Goal: Navigation & Orientation: Understand site structure

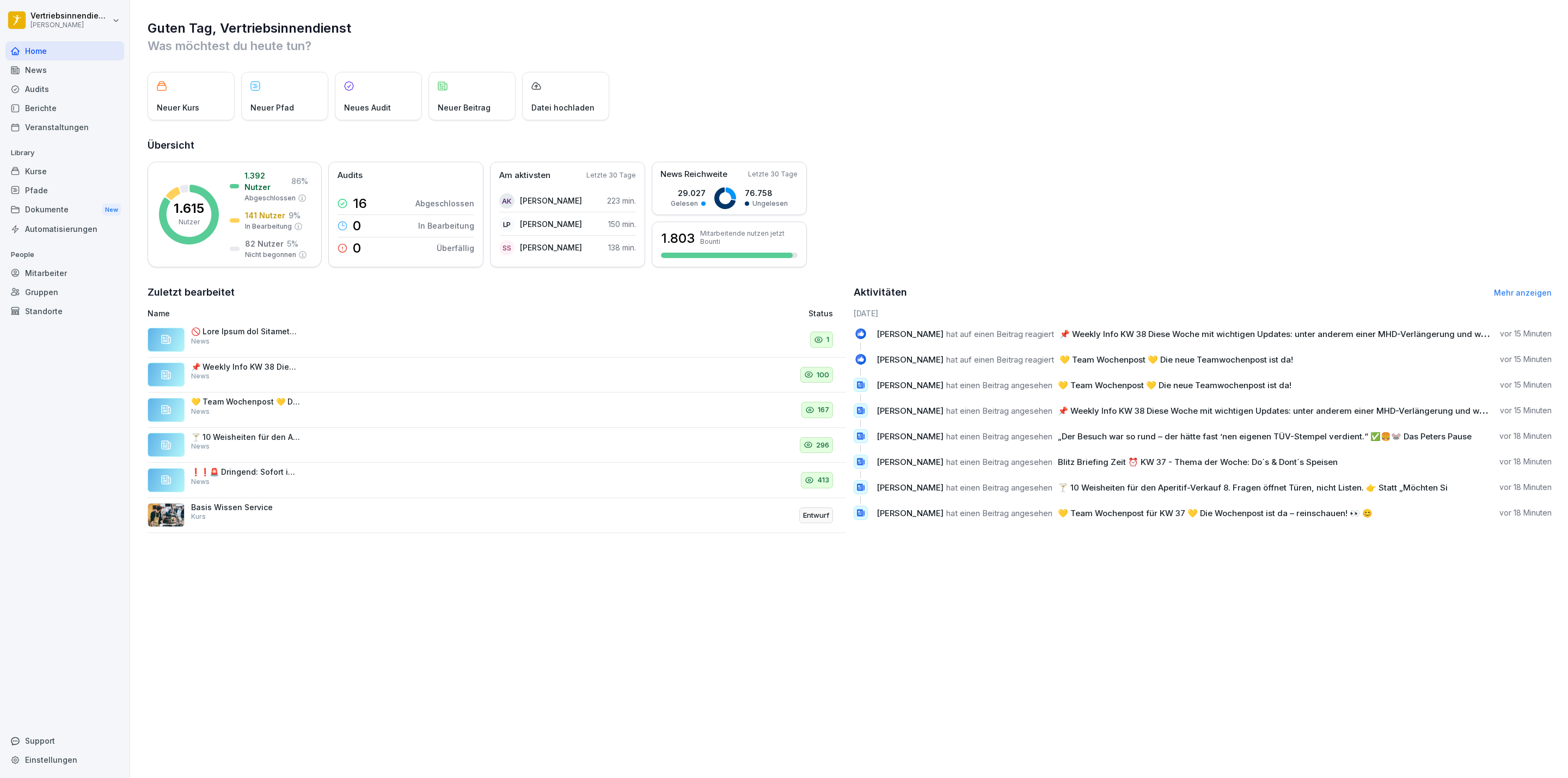
click at [58, 72] on div "News" at bounding box center [64, 70] width 119 height 19
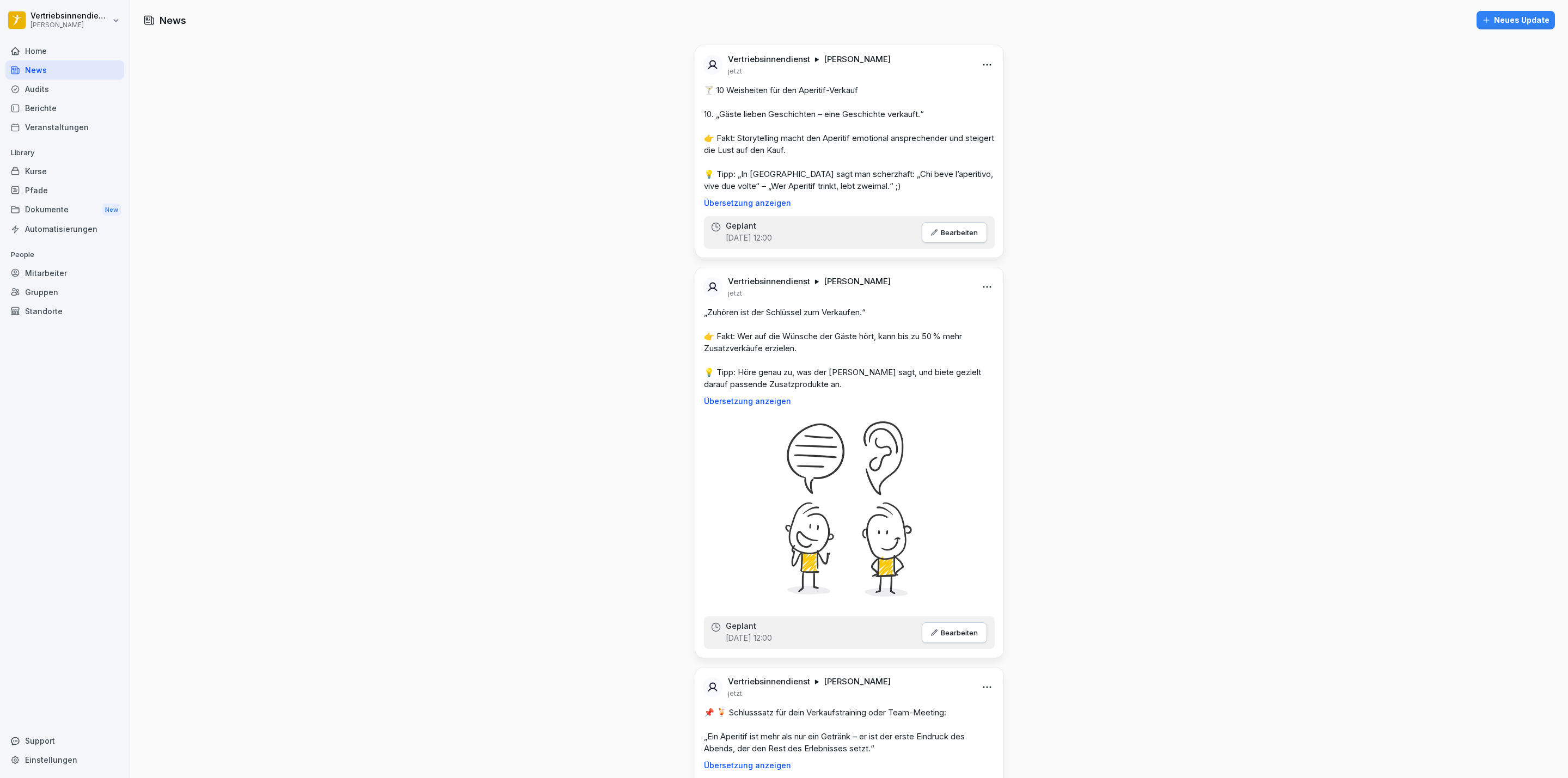
click at [36, 85] on div "Audits" at bounding box center [64, 89] width 119 height 19
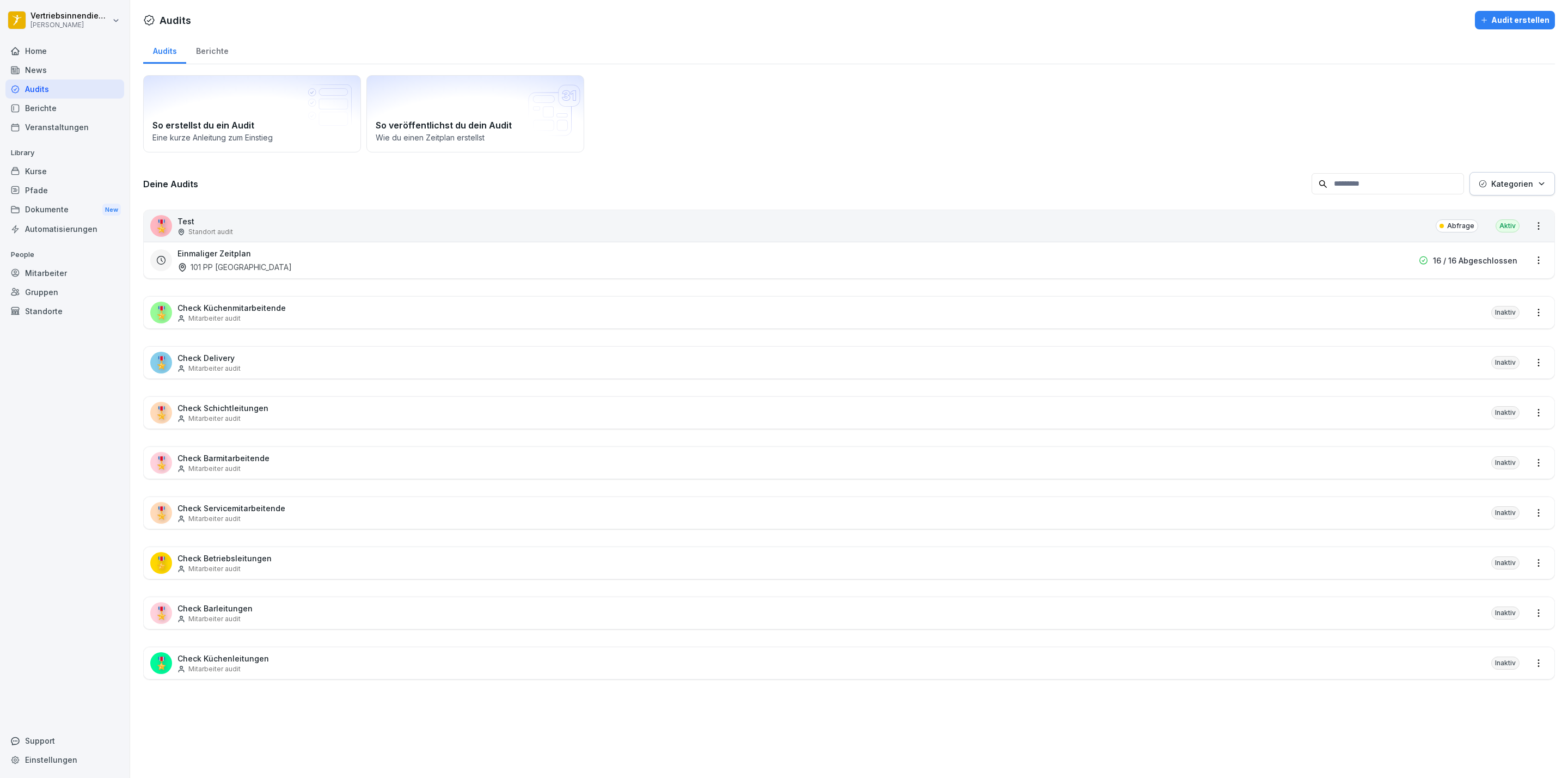
click at [35, 113] on div "Berichte" at bounding box center [64, 108] width 119 height 19
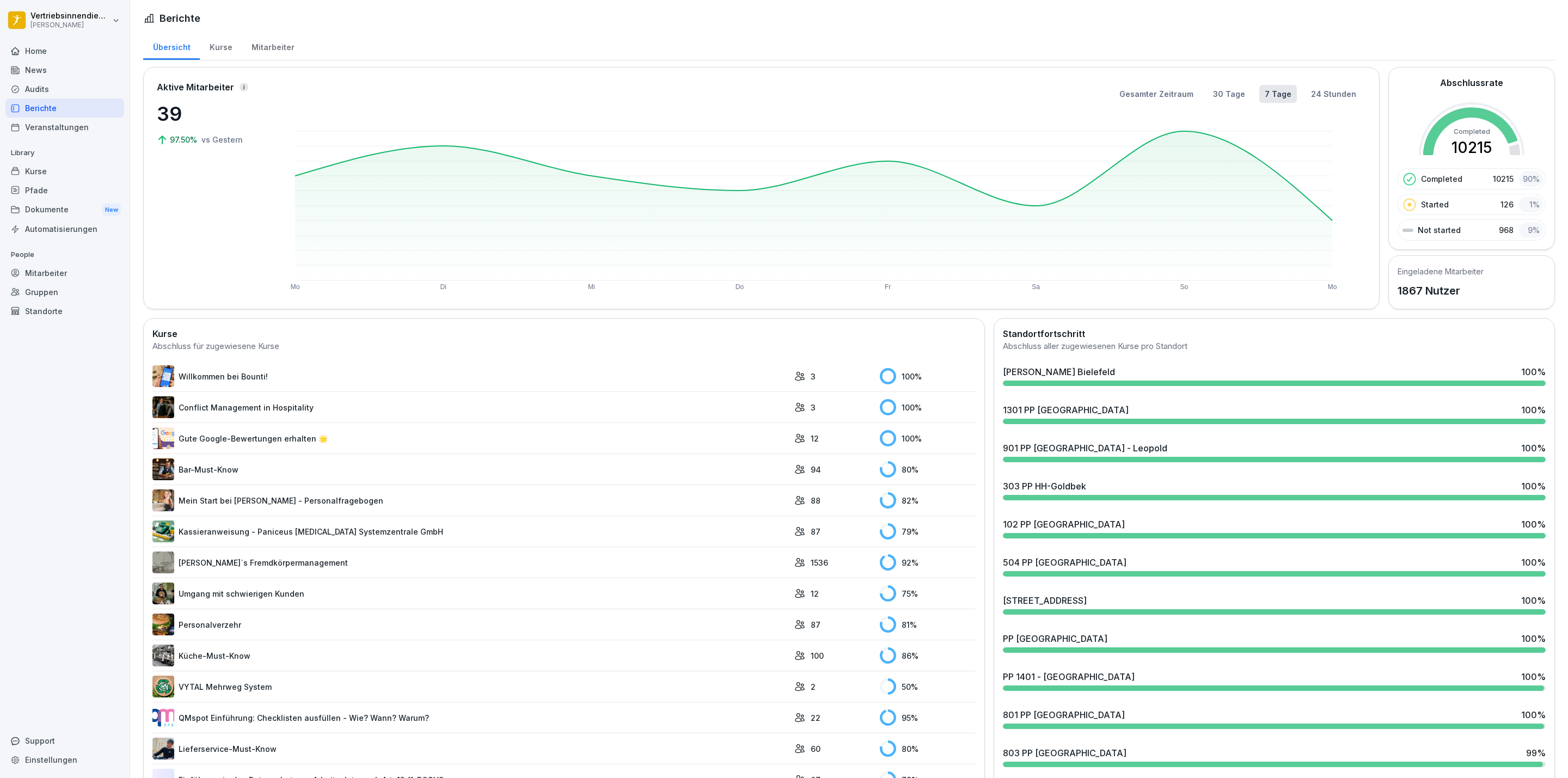
click at [79, 133] on div "Veranstaltungen" at bounding box center [64, 127] width 119 height 19
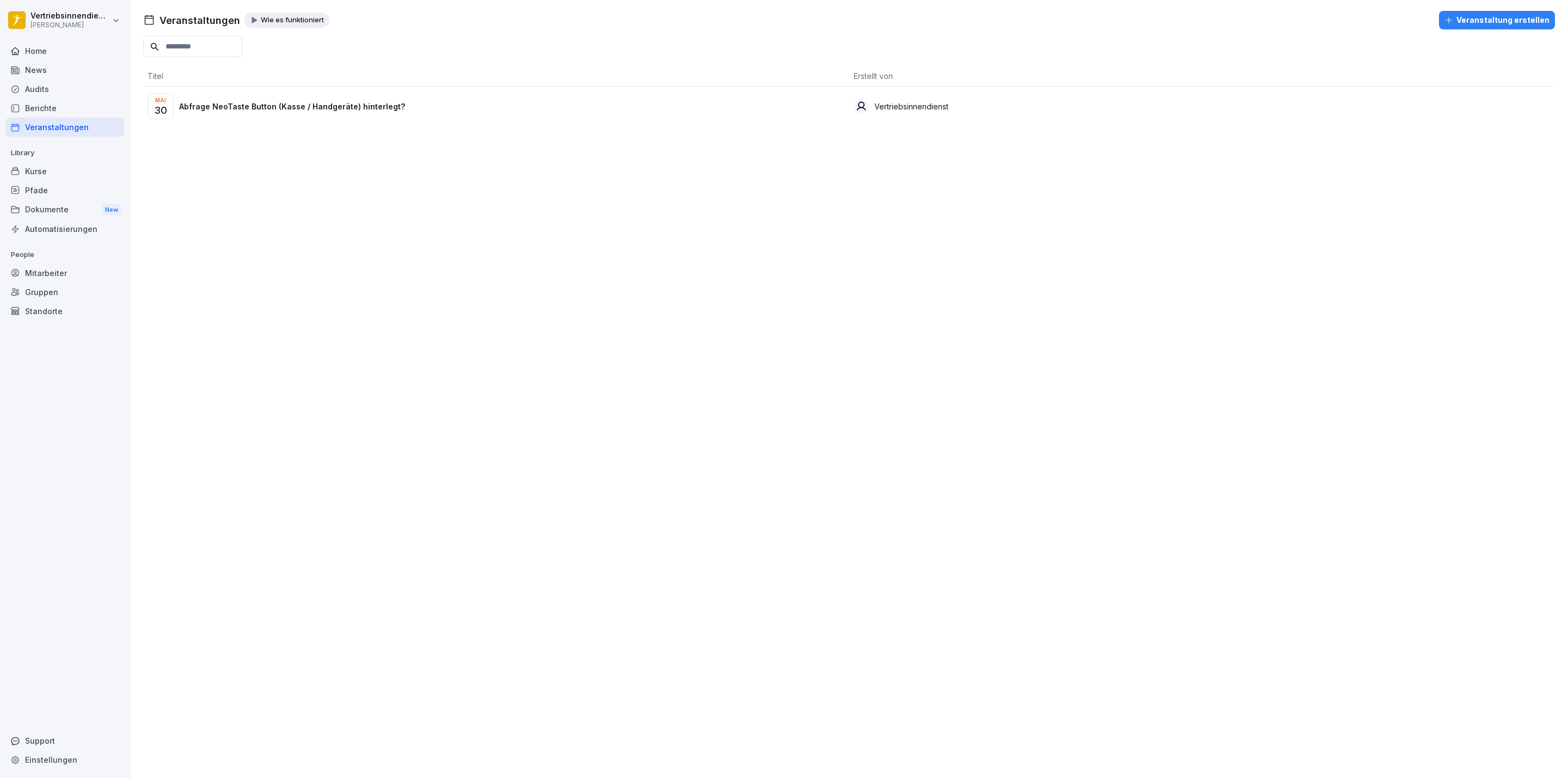
click at [1467, 15] on div "Veranstaltung erstellen" at bounding box center [1497, 20] width 105 height 12
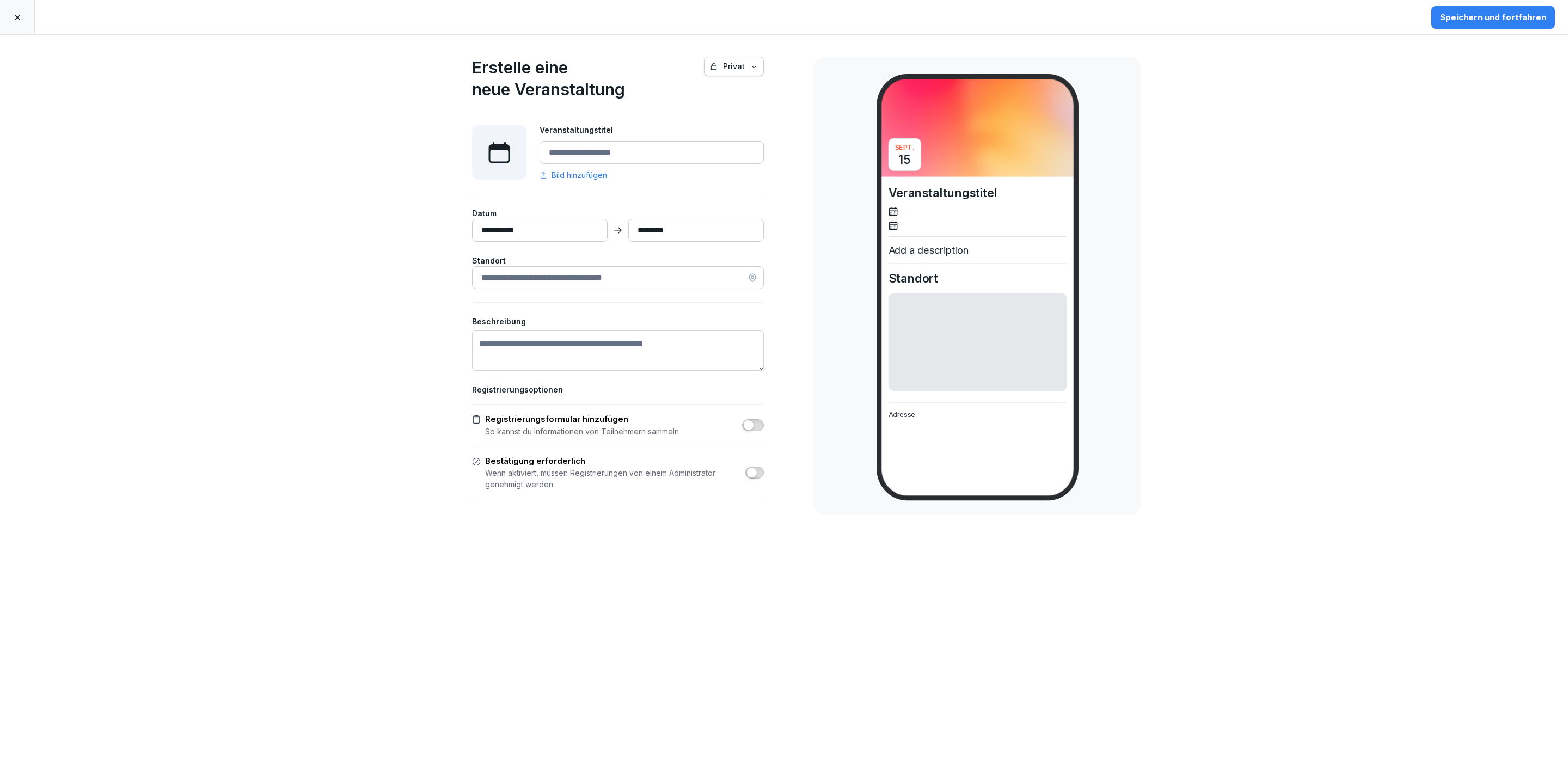
click at [13, 13] on icon at bounding box center [18, 18] width 9 height 9
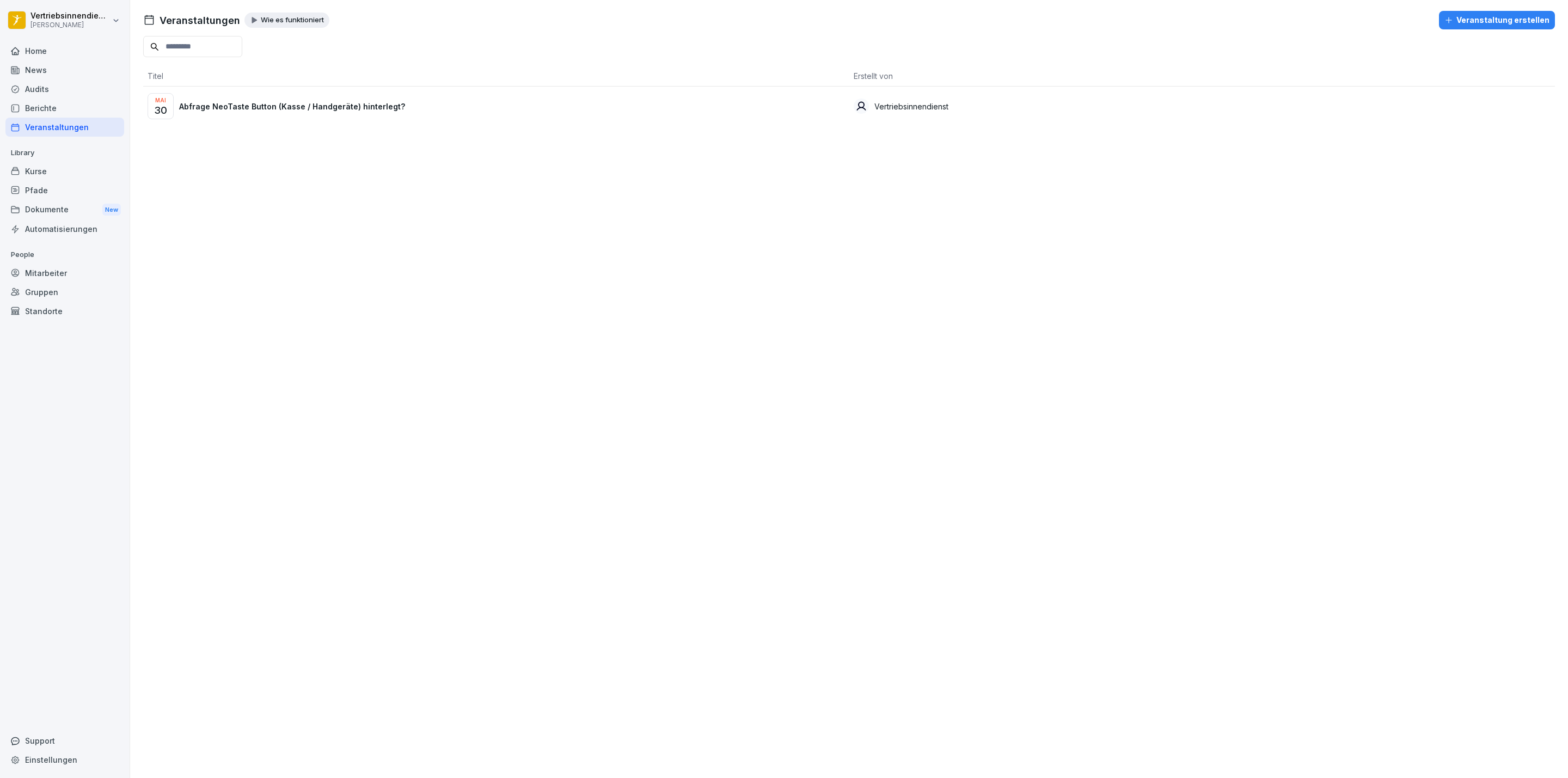
click at [77, 111] on div "Berichte" at bounding box center [64, 108] width 119 height 19
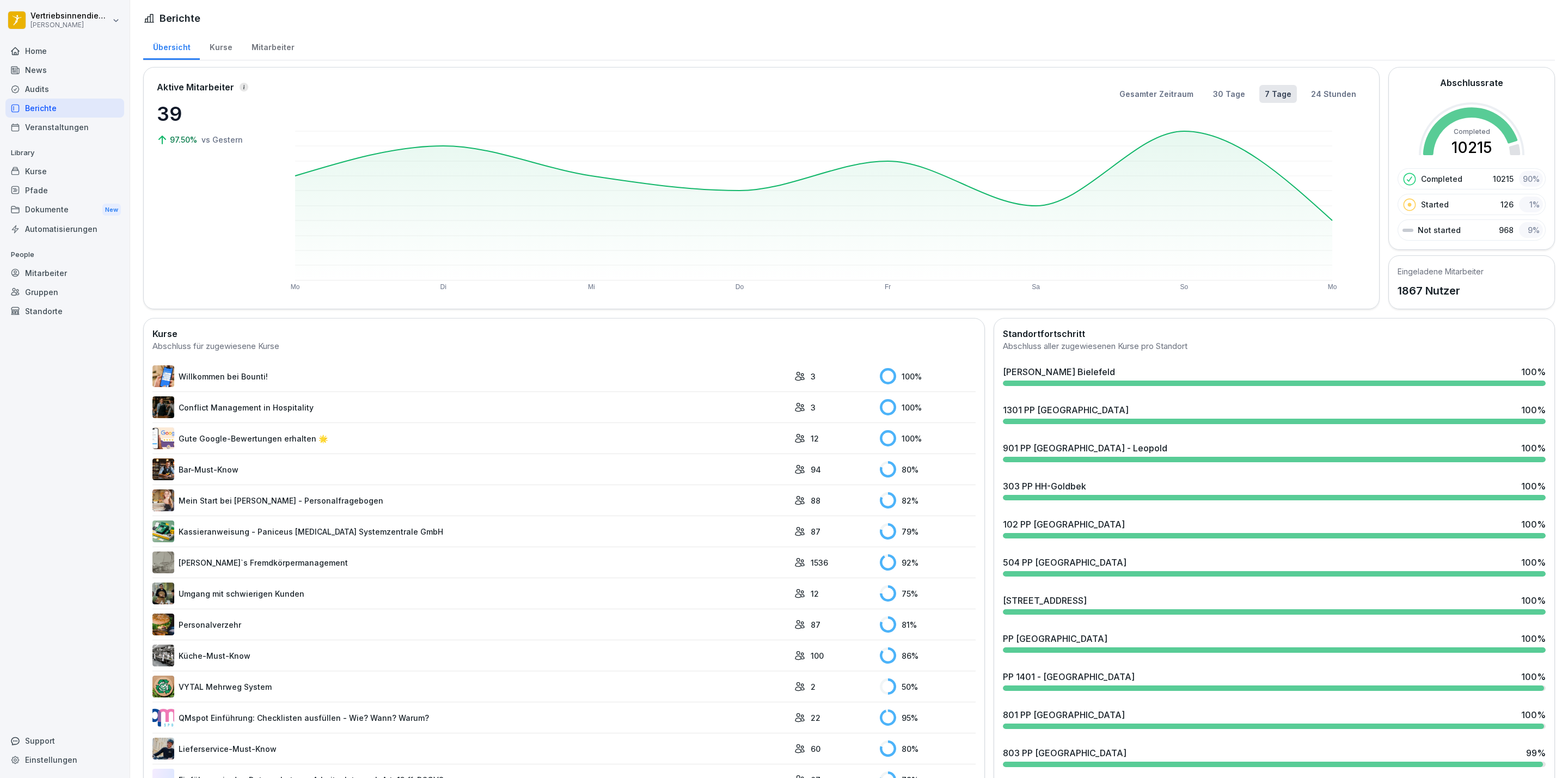
click at [39, 208] on div "Dokumente New" at bounding box center [64, 210] width 119 height 20
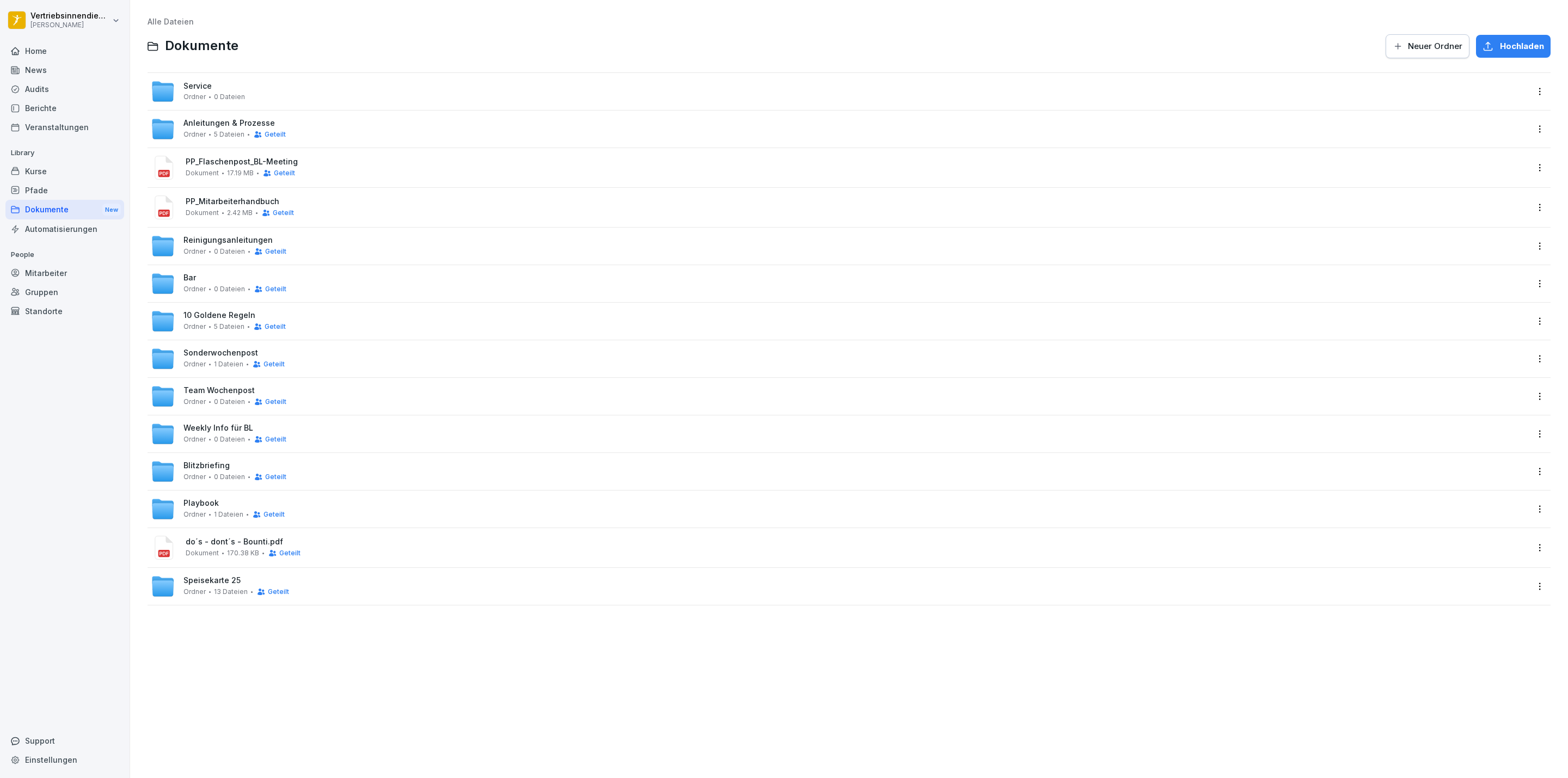
click at [40, 53] on div "Home" at bounding box center [64, 51] width 119 height 19
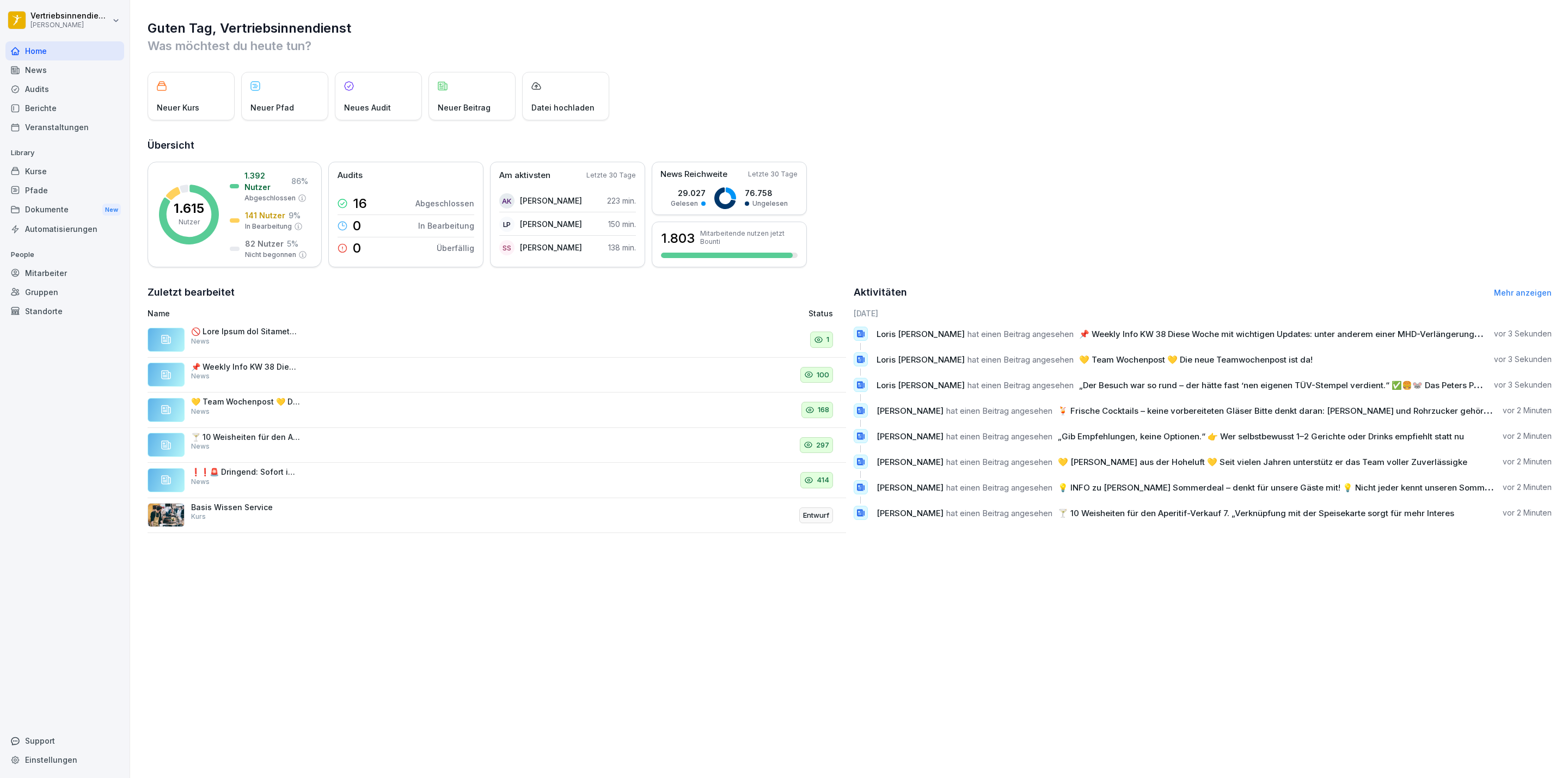
drag, startPoint x: 83, startPoint y: 61, endPoint x: 85, endPoint y: 82, distance: 21.1
click at [83, 61] on div "News" at bounding box center [64, 70] width 119 height 19
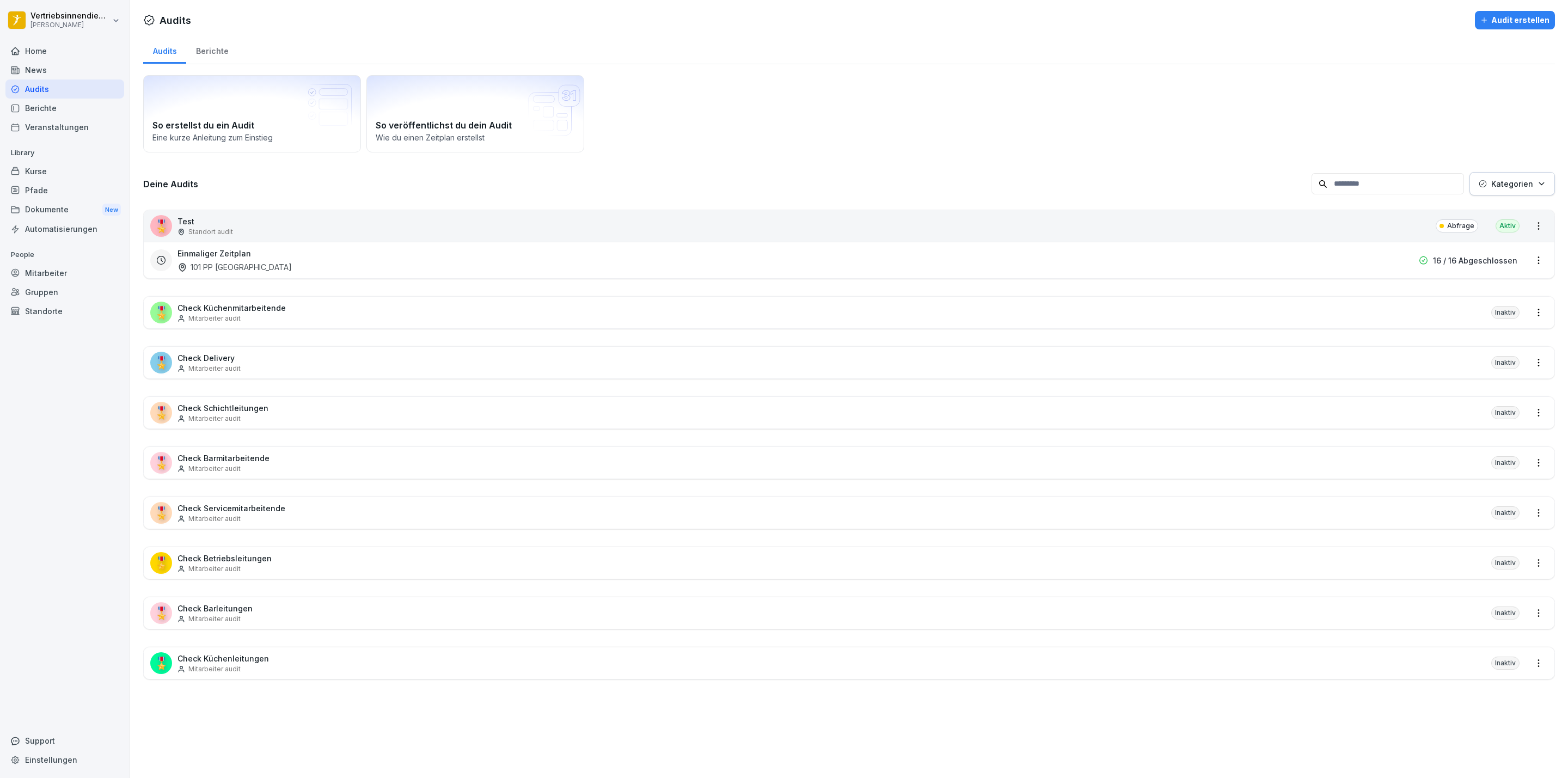
click at [64, 70] on div "News" at bounding box center [64, 70] width 119 height 19
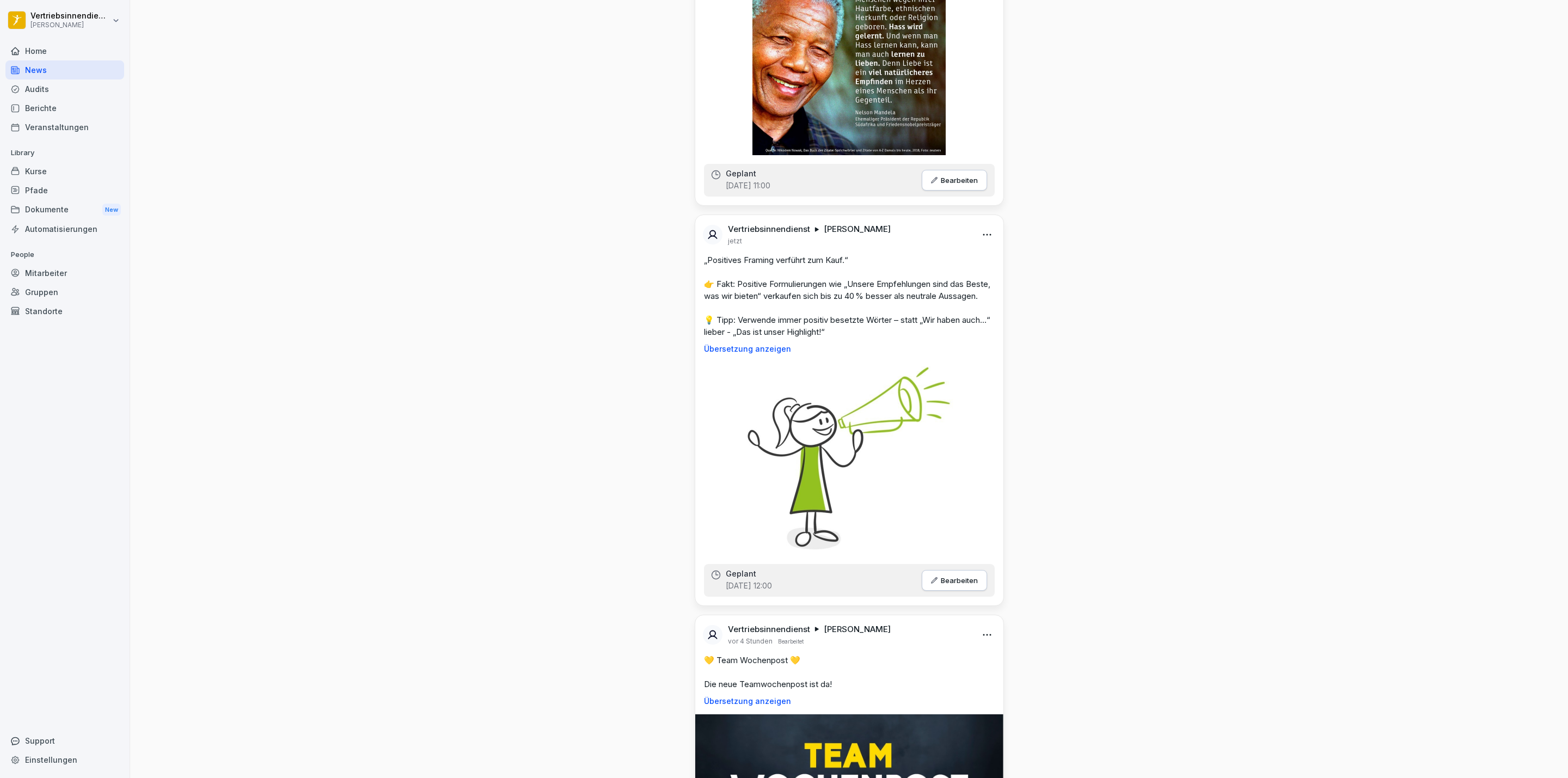
scroll to position [1388, 0]
